Goal: Contribute content

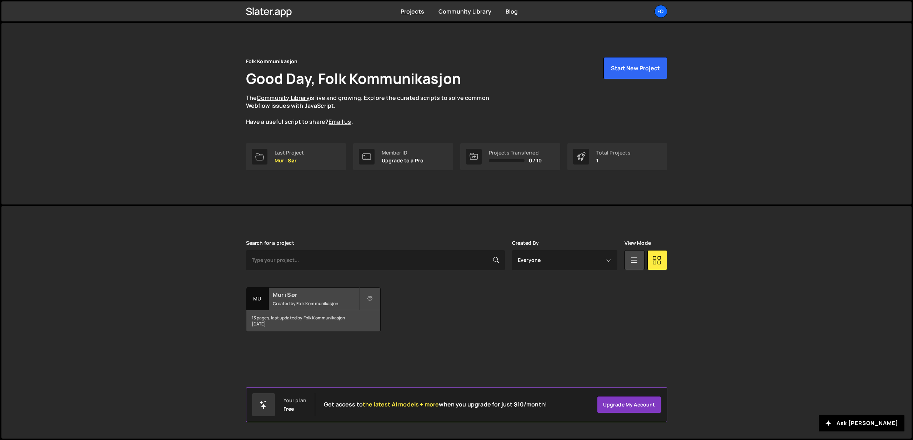
click at [309, 314] on div "13 pages, last updated by Folk Kommunikasjon 2 months ago" at bounding box center [314, 320] width 134 height 21
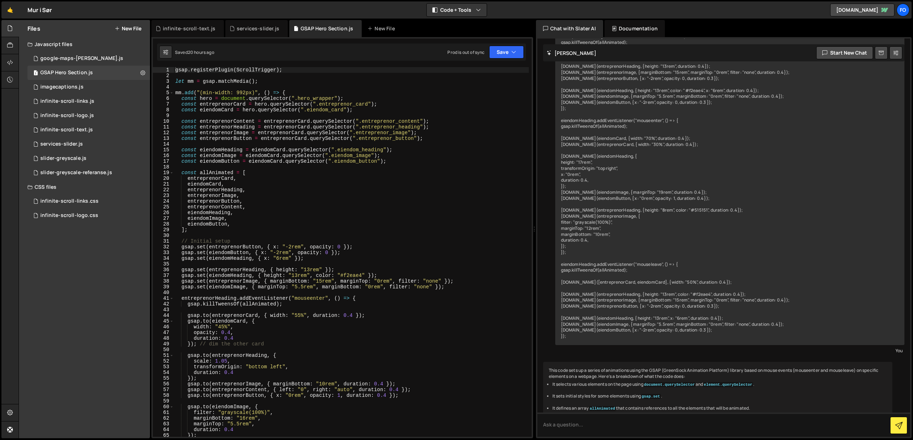
scroll to position [865, 0]
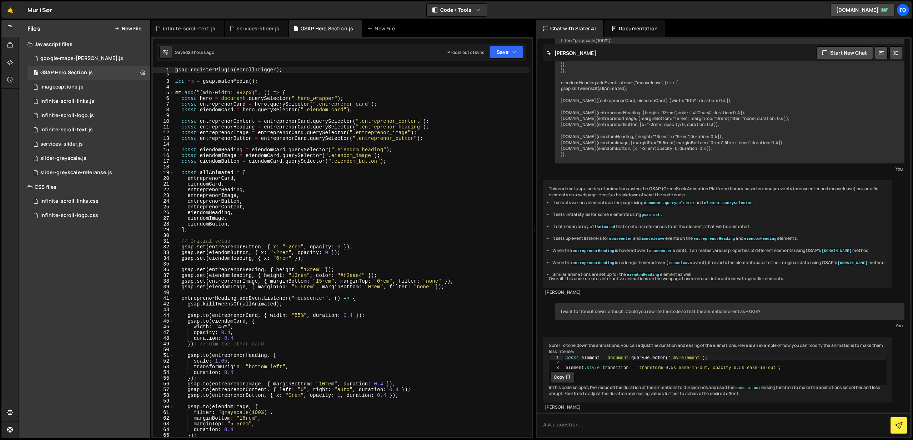
click at [296, 254] on div "gsap . registerPlugin ( ScrollTrigger ) ; let mm = gsap . matchMedia ( ) ; mm .…" at bounding box center [351, 258] width 355 height 382
click at [313, 268] on div "gsap . registerPlugin ( ScrollTrigger ) ; let mm = gsap . matchMedia ( ) ; mm .…" at bounding box center [351, 258] width 355 height 382
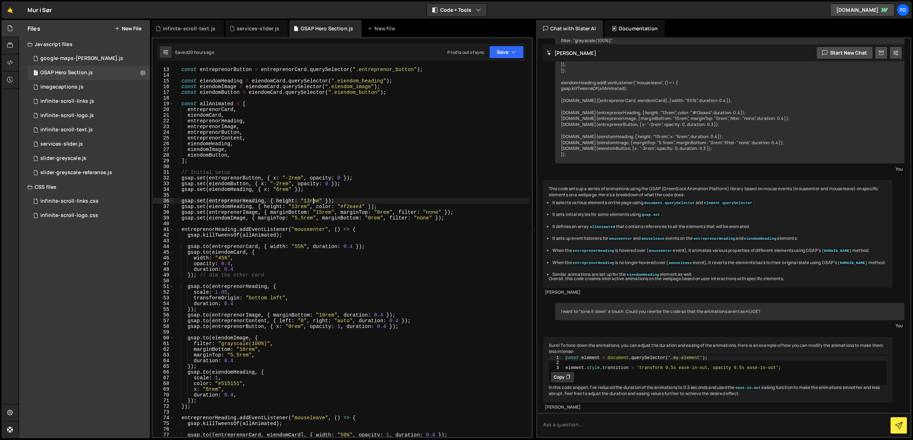
scroll to position [69, 0]
click at [292, 328] on div "const entreprenorButton = entreprenorCard . querySelector ( ".entreprenor_butto…" at bounding box center [351, 257] width 355 height 382
click at [318, 319] on div "const entreprenorButton = entreprenorCard . querySelector ( ".entreprenor_butto…" at bounding box center [351, 257] width 355 height 382
drag, startPoint x: 507, startPoint y: 53, endPoint x: 504, endPoint y: 63, distance: 9.7
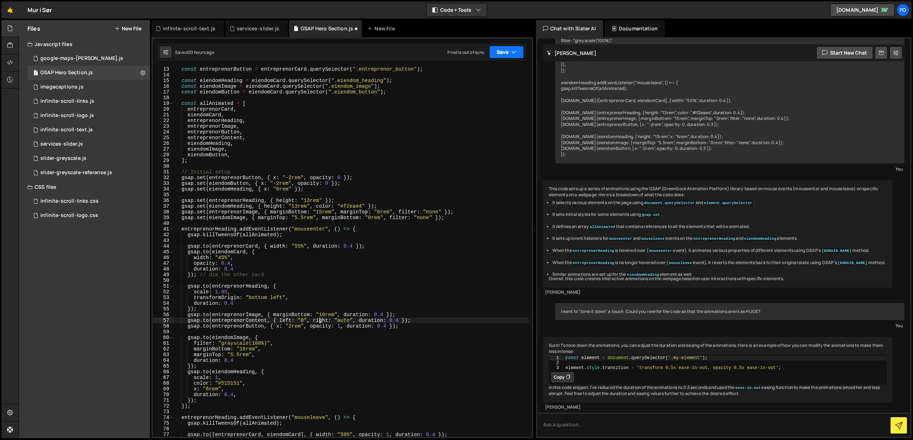
click at [507, 53] on button "Save" at bounding box center [506, 52] width 35 height 13
click at [498, 74] on div "Saved 20 hours ago" at bounding box center [482, 77] width 74 height 9
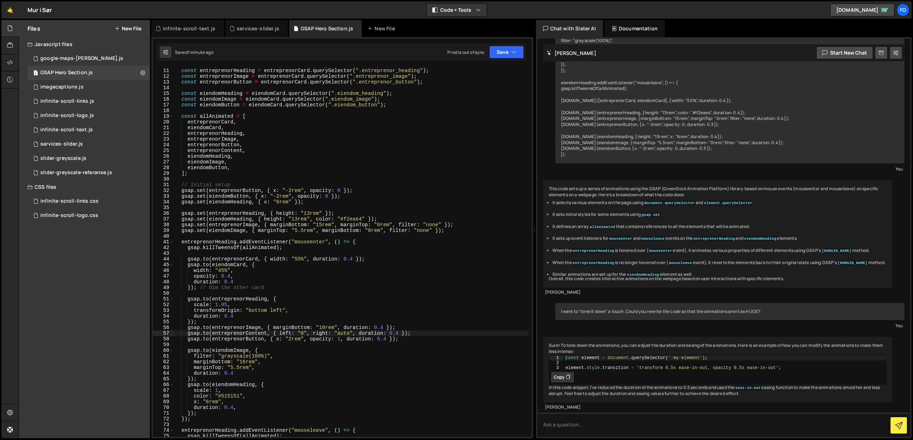
scroll to position [55, 0]
click at [230, 277] on div "const entreprenorContent = entreprenorCard . querySelector ( ".entreprenor_cont…" at bounding box center [351, 254] width 355 height 382
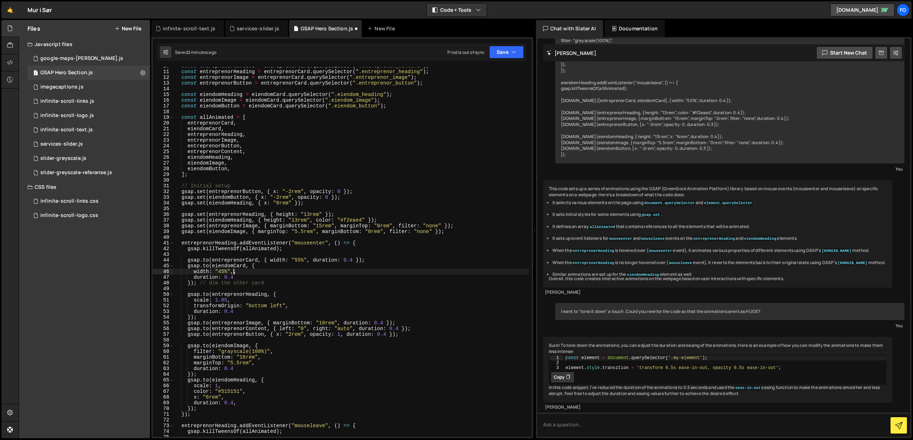
type textarea "width: "45%","
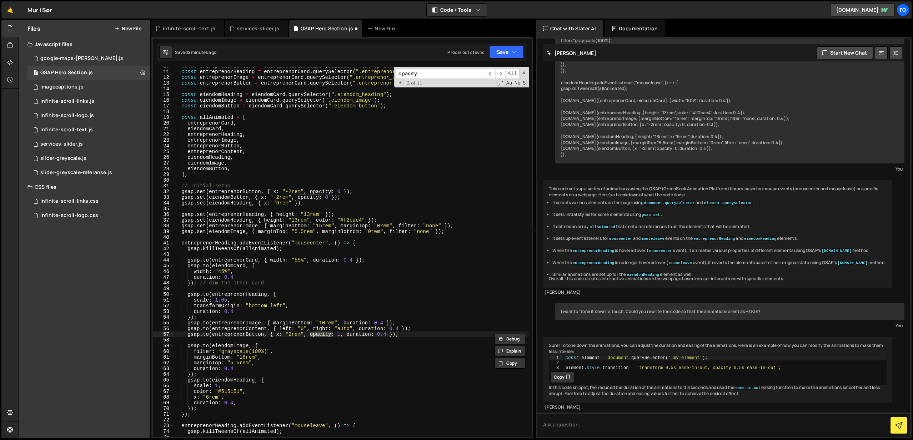
type input "opacity"
drag, startPoint x: 403, startPoint y: 335, endPoint x: 340, endPoint y: 335, distance: 62.9
click at [340, 335] on div "const entreprenorContent = entreprenorCard . querySelector ( ".entreprenor_cont…" at bounding box center [351, 254] width 355 height 382
click at [502, 75] on span "​" at bounding box center [501, 74] width 10 height 10
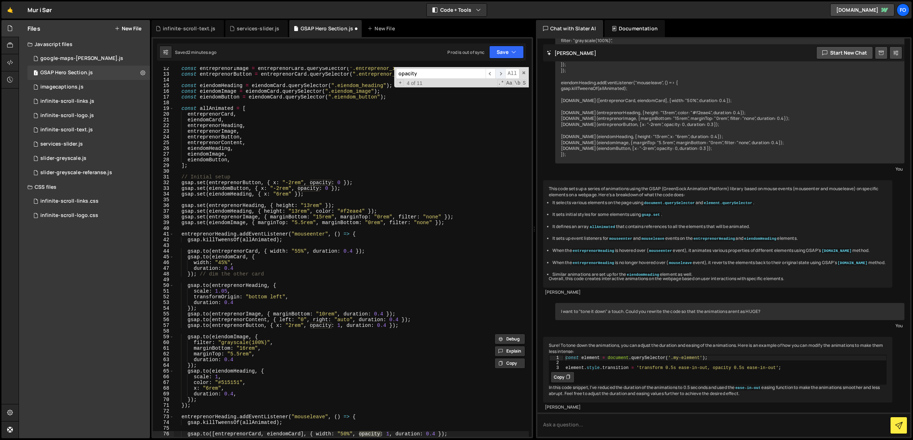
click at [502, 75] on span "​" at bounding box center [501, 74] width 10 height 10
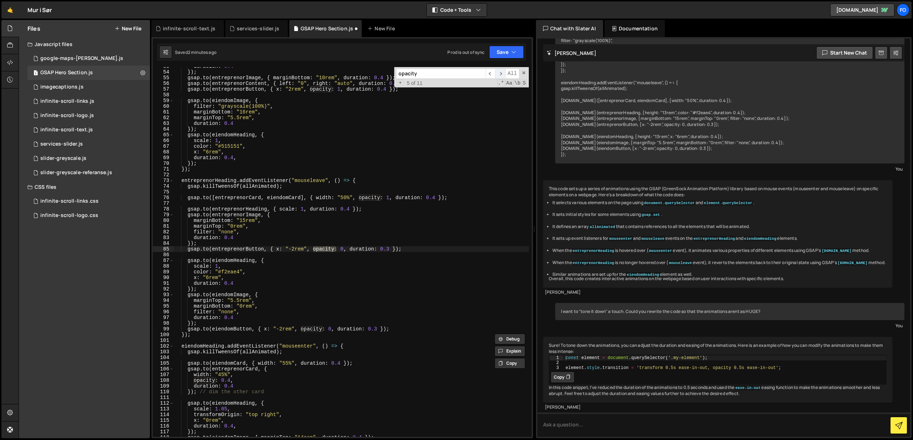
click at [502, 75] on span "​" at bounding box center [501, 74] width 10 height 10
type textarea "opacity: 0.4,"
drag, startPoint x: 240, startPoint y: 381, endPoint x: 158, endPoint y: 381, distance: 81.8
click at [158, 381] on div "opacity: 0.4, 53 54 55 56 57 58 59 60 61 62 63 64 65 66 67 68 69 70 71 72 73 74…" at bounding box center [342, 252] width 379 height 370
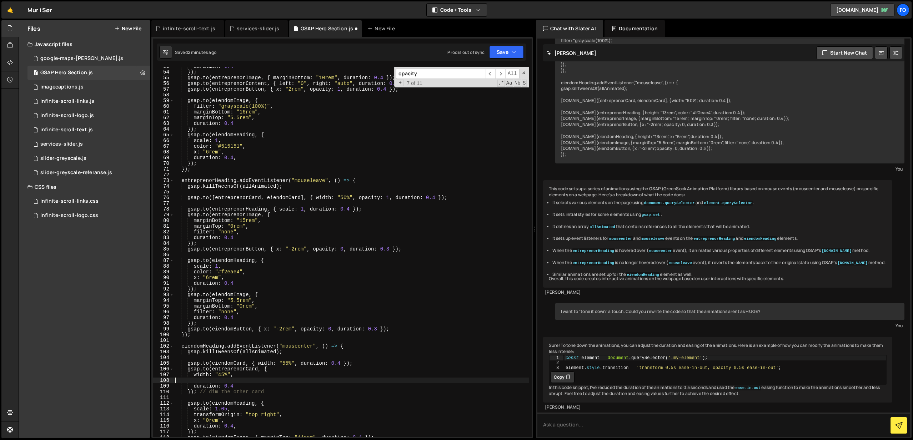
type textarea "width: "45%","
click at [502, 78] on span "​" at bounding box center [501, 74] width 10 height 10
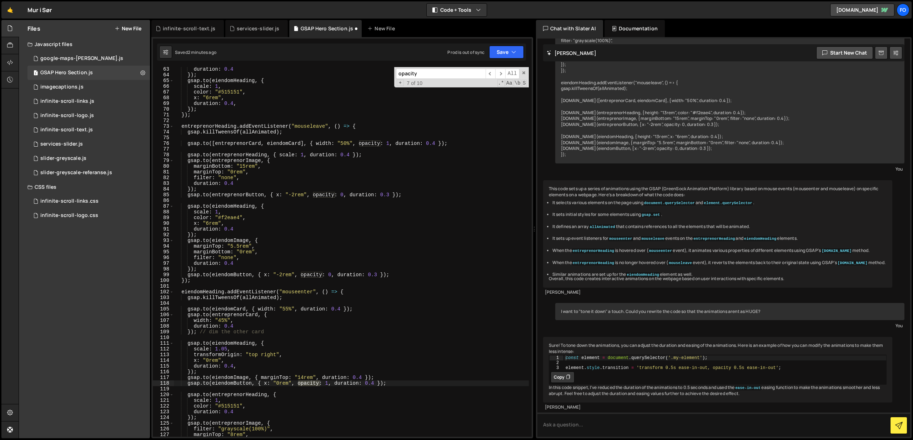
scroll to position [356, 0]
click at [499, 74] on span "​" at bounding box center [501, 74] width 10 height 10
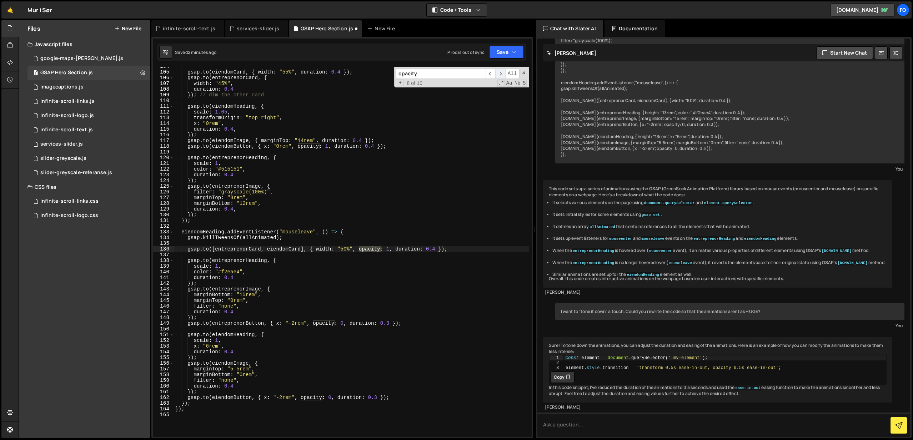
click at [499, 74] on span "​" at bounding box center [501, 74] width 10 height 10
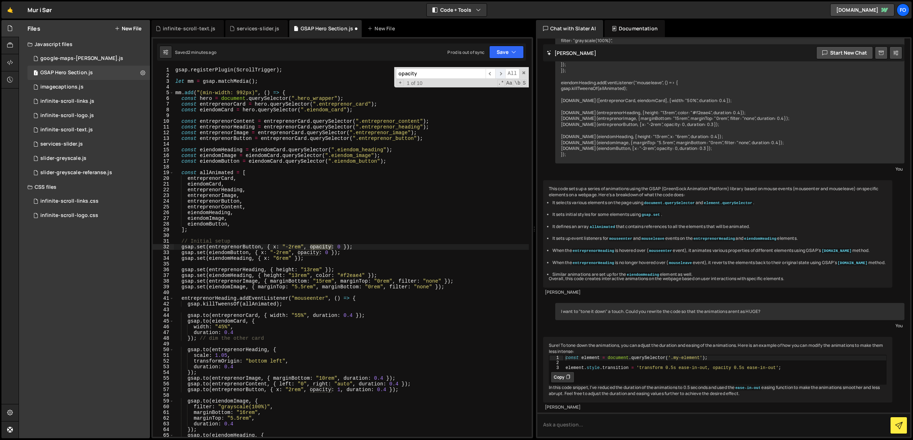
scroll to position [0, 0]
click at [499, 74] on span "​" at bounding box center [501, 74] width 10 height 10
drag, startPoint x: 511, startPoint y: 53, endPoint x: 510, endPoint y: 60, distance: 6.8
click at [511, 53] on button "Save" at bounding box center [506, 52] width 35 height 13
click at [504, 75] on div "Saved 2 minutes ago" at bounding box center [482, 77] width 74 height 9
